Goal: Transaction & Acquisition: Purchase product/service

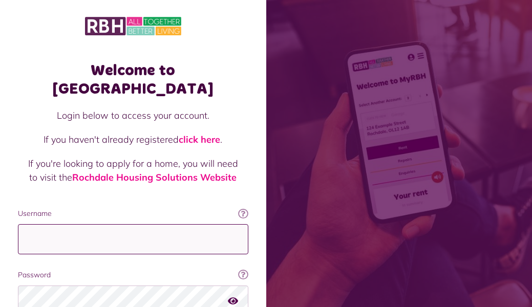
type input "**********"
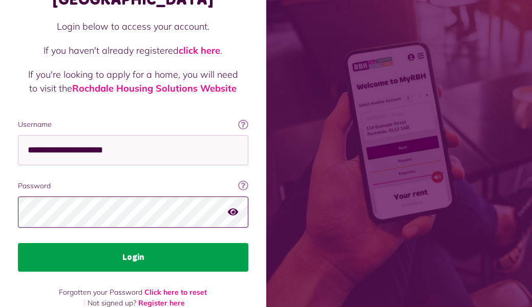
scroll to position [89, 0]
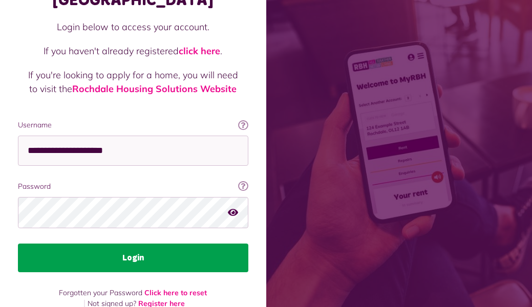
click at [135, 244] on button "Login" at bounding box center [133, 258] width 230 height 29
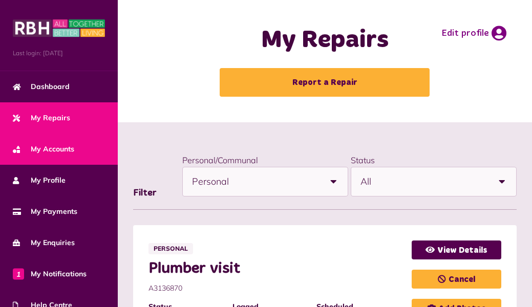
click at [54, 146] on span "My Accounts" at bounding box center [43, 149] width 61 height 11
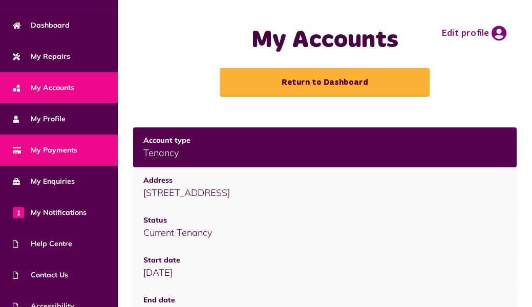
click at [58, 146] on span "My Payments" at bounding box center [45, 150] width 64 height 11
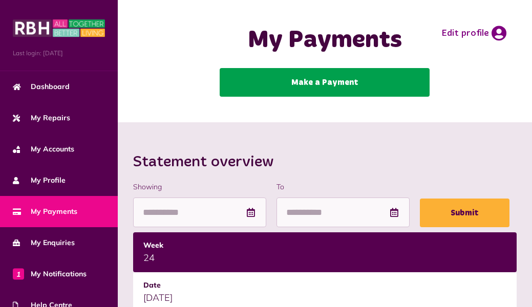
click at [268, 82] on link "Make a Payment" at bounding box center [325, 82] width 210 height 29
